Goal: Information Seeking & Learning: Learn about a topic

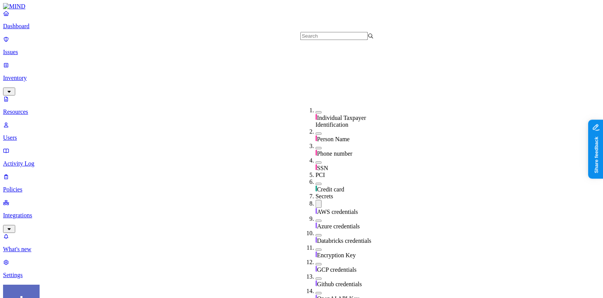
scroll to position [131, 0]
click at [321, 200] on div "AWS credentials" at bounding box center [351, 208] width 73 height 16
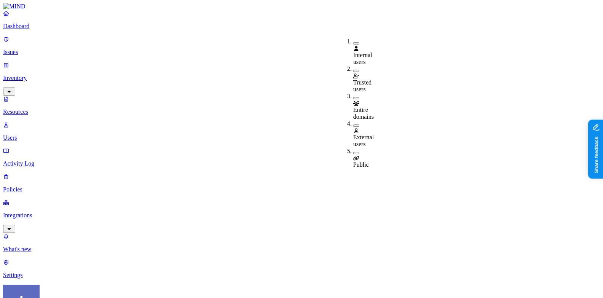
scroll to position [1, 0]
click at [369, 161] on span "Public" at bounding box center [361, 164] width 16 height 6
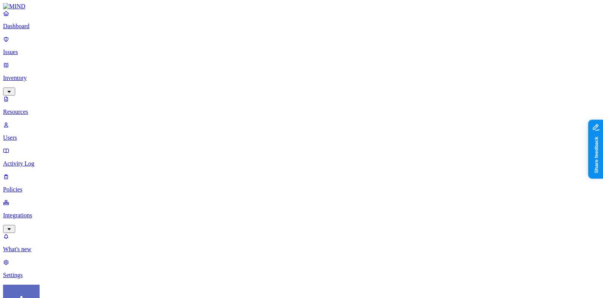
drag, startPoint x: 196, startPoint y: 43, endPoint x: 213, endPoint y: 43, distance: 17.1
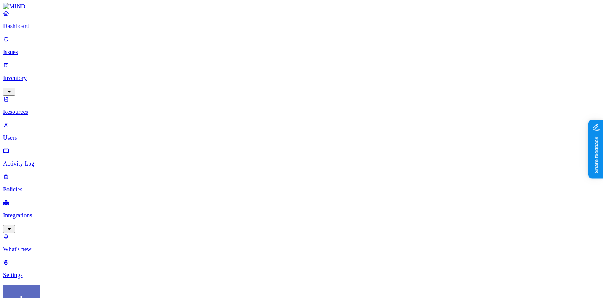
scroll to position [0, 1]
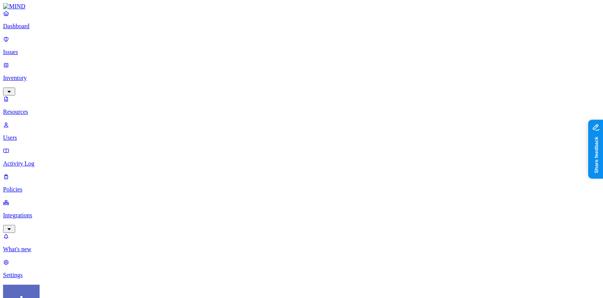
drag, startPoint x: 209, startPoint y: 42, endPoint x: 273, endPoint y: 41, distance: 63.9
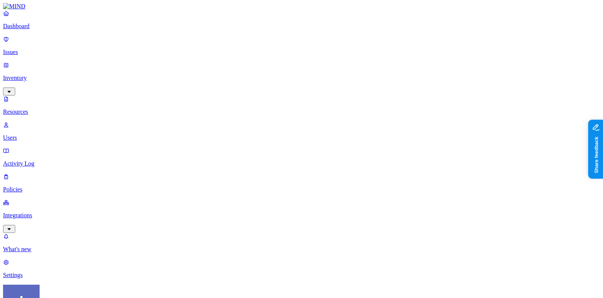
click at [32, 30] on p "Dashboard" at bounding box center [301, 26] width 596 height 7
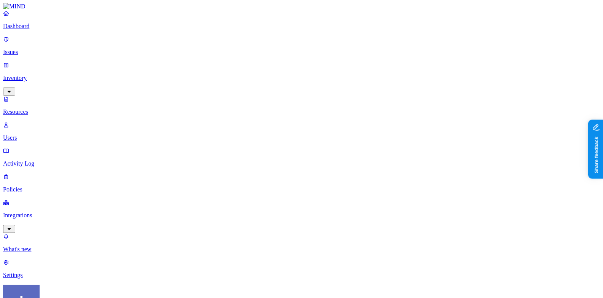
click at [41, 30] on p "Dashboard" at bounding box center [301, 26] width 596 height 7
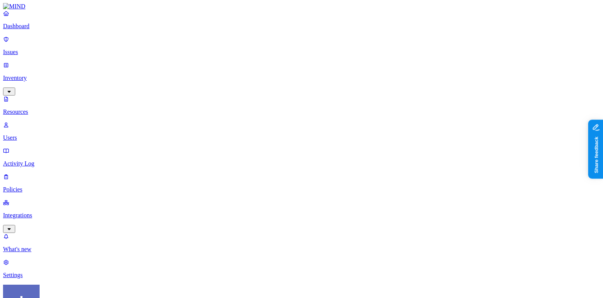
scroll to position [0, 0]
drag, startPoint x: 195, startPoint y: 39, endPoint x: 267, endPoint y: 45, distance: 72.5
click at [41, 212] on p "Integrations" at bounding box center [301, 215] width 596 height 7
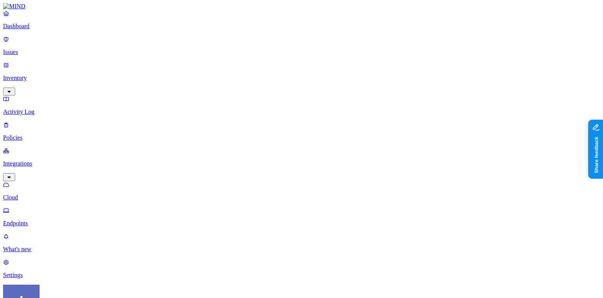
click at [43, 207] on link "Endpoints" at bounding box center [301, 217] width 596 height 20
click at [42, 160] on p "Integrations" at bounding box center [301, 163] width 596 height 7
click at [45, 134] on p "Policies" at bounding box center [301, 137] width 596 height 7
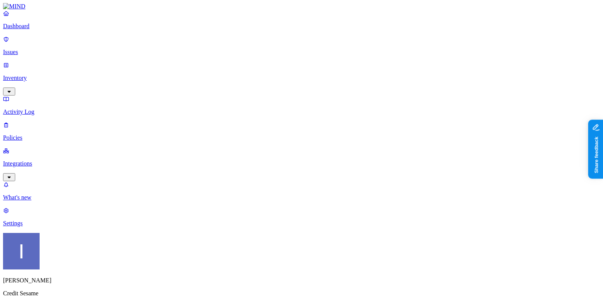
click at [48, 108] on p "Activity Log" at bounding box center [301, 111] width 596 height 7
click at [48, 134] on p "Policies" at bounding box center [301, 137] width 596 height 7
click at [37, 108] on p "Activity Log" at bounding box center [301, 111] width 596 height 7
click at [40, 75] on p "Inventory" at bounding box center [301, 78] width 596 height 7
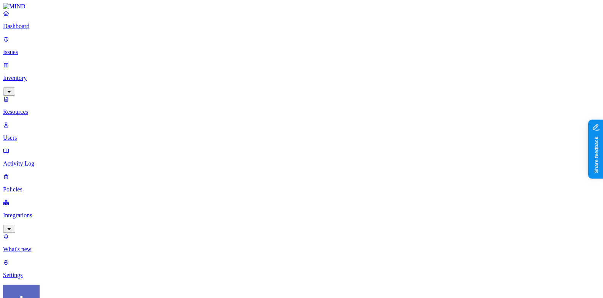
click at [41, 121] on link "Users" at bounding box center [301, 131] width 596 height 20
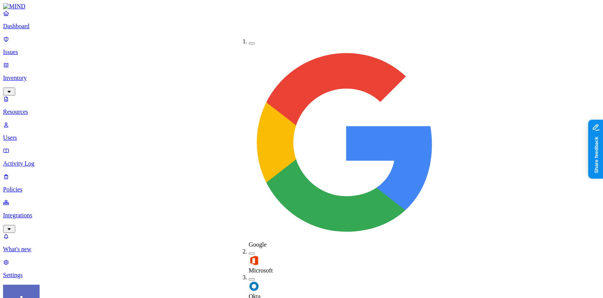
click at [254, 286] on label "Okta" at bounding box center [254, 292] width 12 height 13
click at [253, 255] on img at bounding box center [253, 260] width 11 height 11
click at [248, 275] on div "Okta" at bounding box center [248, 288] width 0 height 27
click at [253, 256] on img at bounding box center [253, 261] width 11 height 11
click at [248, 274] on div "Okta" at bounding box center [248, 287] width 0 height 26
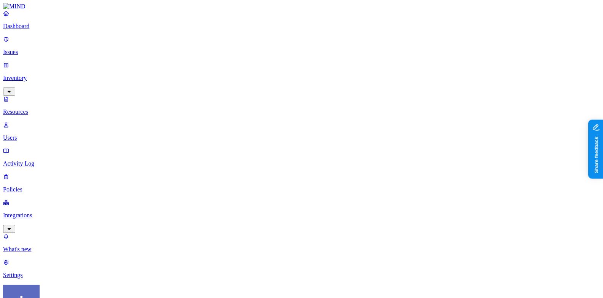
click at [8, 157] on nav "Dashboard Issues Inventory Resources Users Activity Log Policies Integrations W…" at bounding box center [301, 144] width 596 height 269
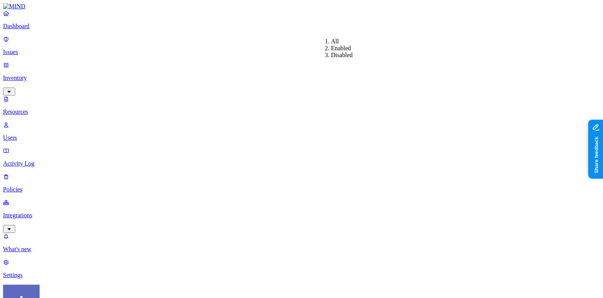
click at [331, 50] on div "Enabled" at bounding box center [331, 48] width 0 height 7
click at [331, 59] on div "Disabled" at bounding box center [331, 55] width 0 height 7
click at [331, 52] on div "Enabled" at bounding box center [331, 48] width 0 height 7
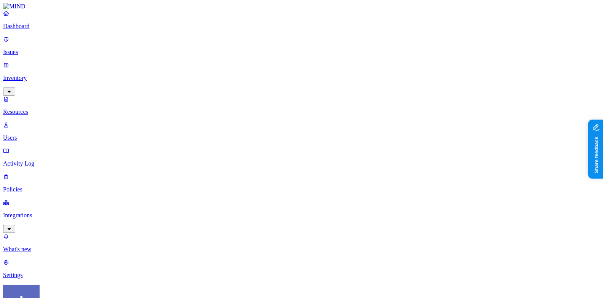
click at [31, 51] on p "Issues" at bounding box center [301, 52] width 596 height 7
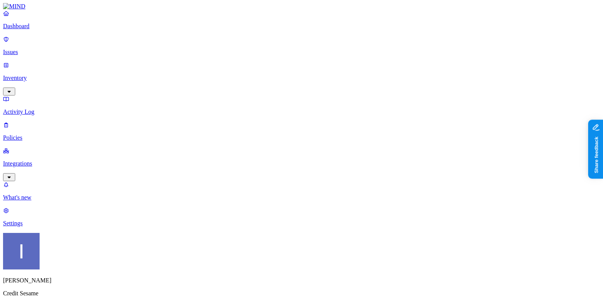
click at [67, 30] on p "Dashboard" at bounding box center [301, 26] width 596 height 7
